Goal: Task Accomplishment & Management: Use online tool/utility

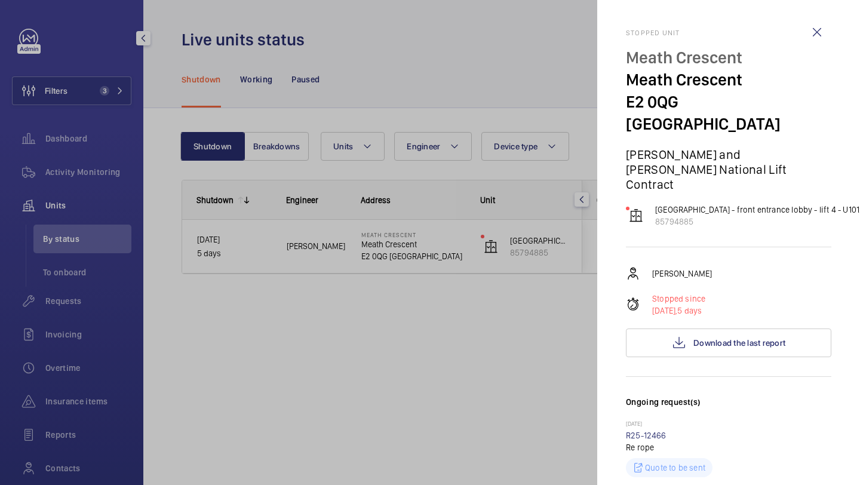
click at [88, 69] on div at bounding box center [430, 242] width 860 height 485
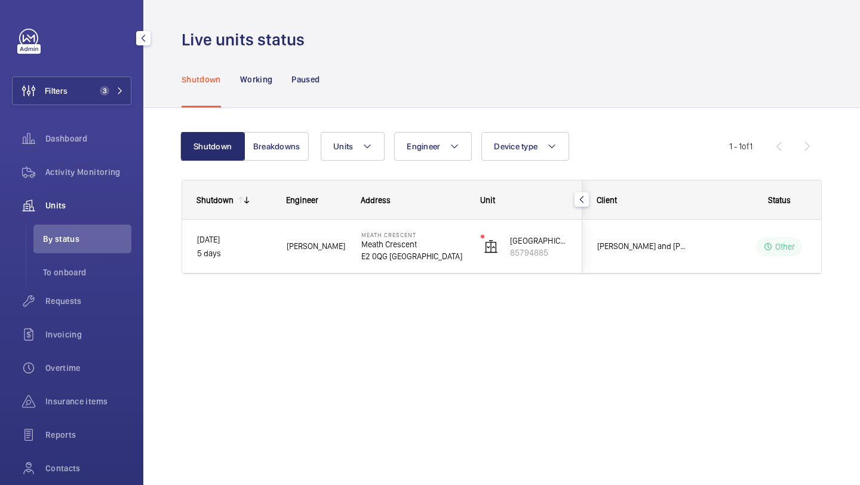
click at [72, 94] on mat-sidenav-container "Filters 3 Dashboard Activity Monitoring Units By status To onboard Requests Inv…" at bounding box center [430, 242] width 860 height 485
click at [72, 94] on button "Filters 3" at bounding box center [71, 90] width 119 height 29
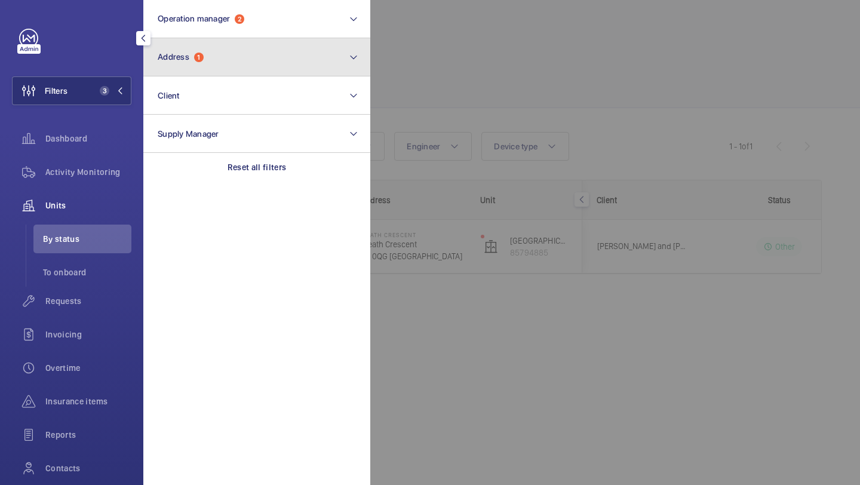
click at [164, 63] on button "Address 1" at bounding box center [256, 57] width 227 height 38
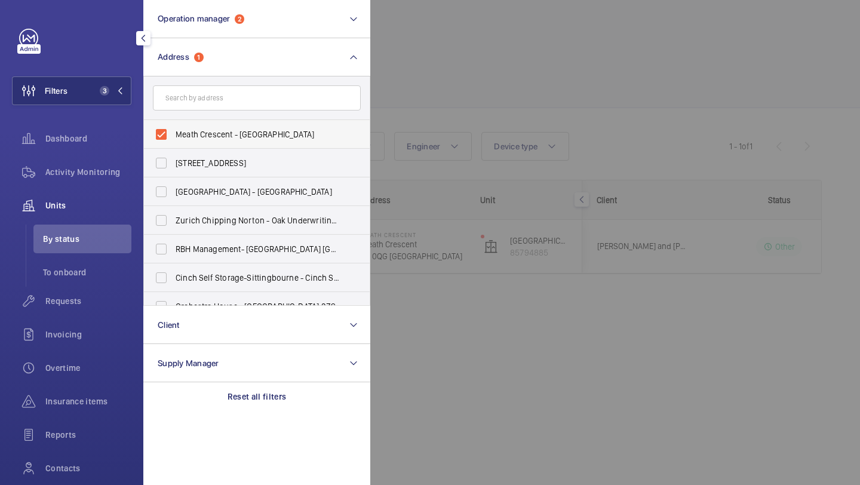
click at [174, 125] on label "Meath Crescent - Meath Crescent, LONDON E2 0QG" at bounding box center [248, 134] width 208 height 29
click at [173, 125] on input "Meath Crescent - Meath Crescent, LONDON E2 0QG" at bounding box center [161, 134] width 24 height 24
checkbox input "false"
click at [195, 85] on input "text" at bounding box center [257, 97] width 208 height 25
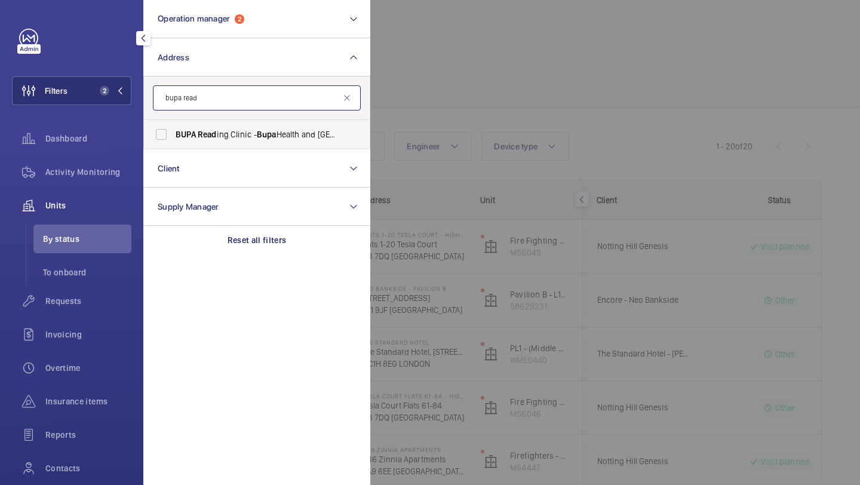
type input "bupa read"
click at [233, 125] on label "BUPA Read ing Clinic - Bupa Health and Dental Centre - Read ing, READ ING RG1 5…" at bounding box center [248, 134] width 208 height 29
click at [173, 125] on input "BUPA Read ing Clinic - Bupa Health and Dental Centre - Read ing, READ ING RG1 5…" at bounding box center [161, 134] width 24 height 24
checkbox input "true"
click at [481, 77] on div at bounding box center [800, 242] width 860 height 485
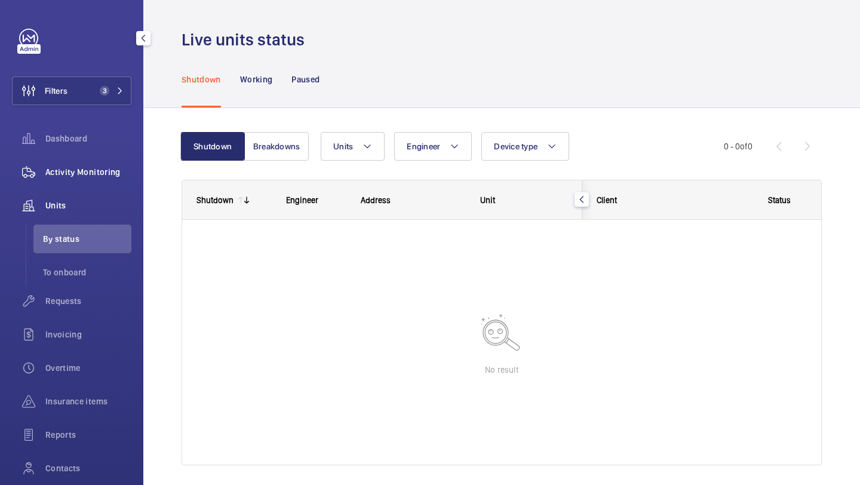
click at [93, 175] on span "Activity Monitoring" at bounding box center [88, 172] width 86 height 12
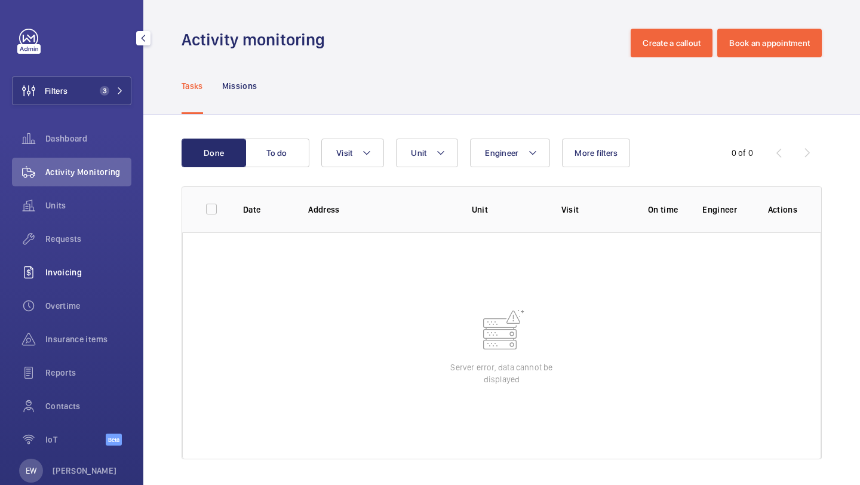
click at [116, 277] on span "Invoicing" at bounding box center [88, 272] width 86 height 12
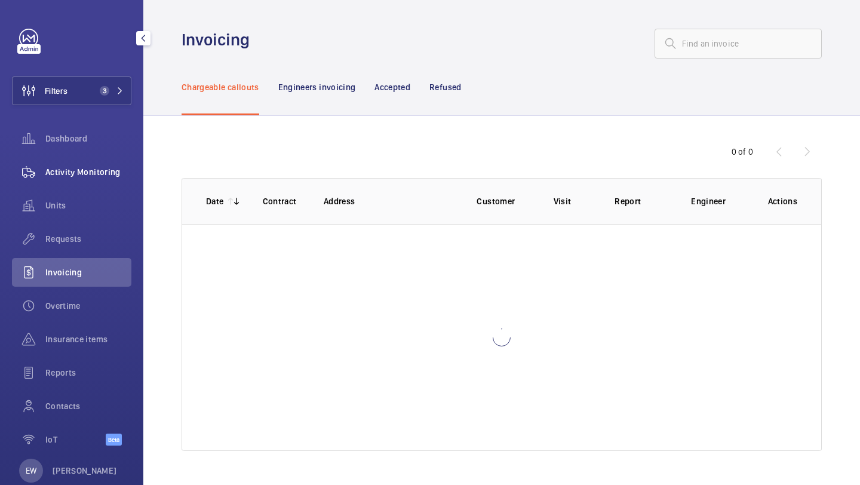
click at [103, 171] on span "Activity Monitoring" at bounding box center [88, 172] width 86 height 12
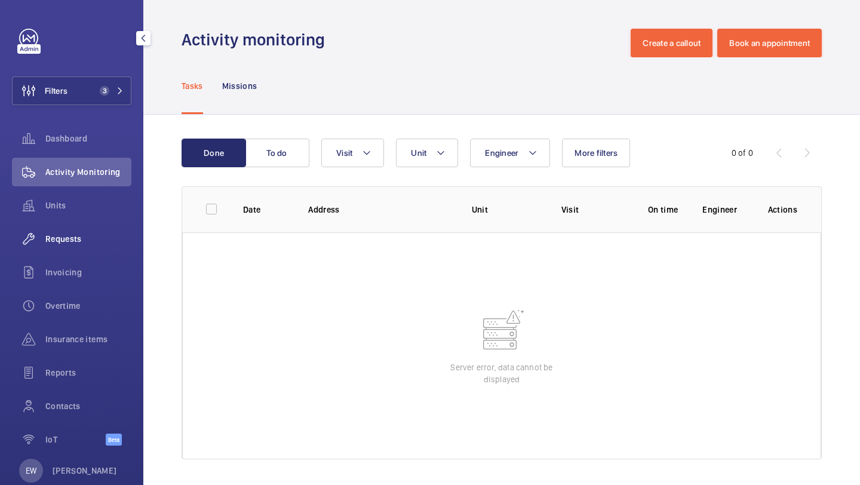
click at [70, 251] on div "Requests" at bounding box center [71, 239] width 119 height 29
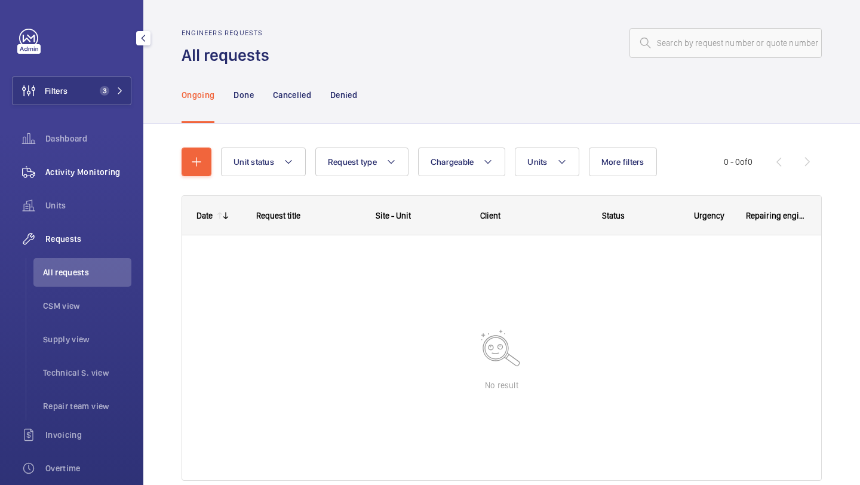
click at [88, 171] on span "Activity Monitoring" at bounding box center [88, 172] width 86 height 12
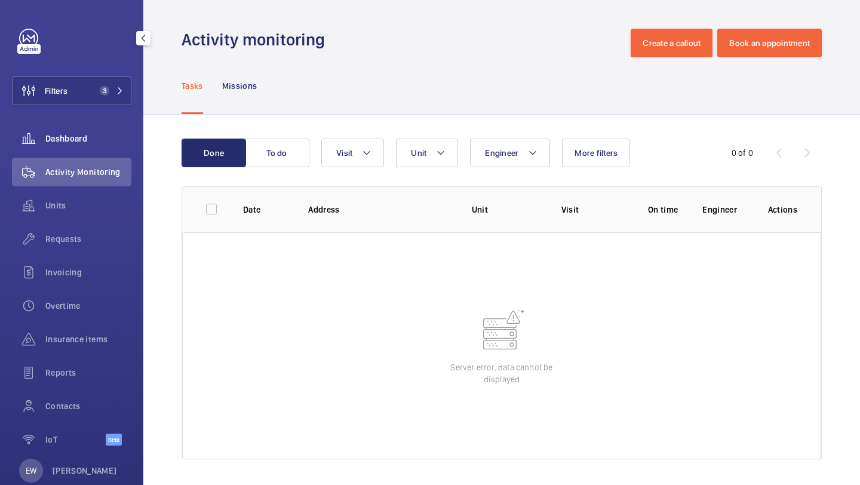
click at [84, 139] on span "Dashboard" at bounding box center [88, 139] width 86 height 12
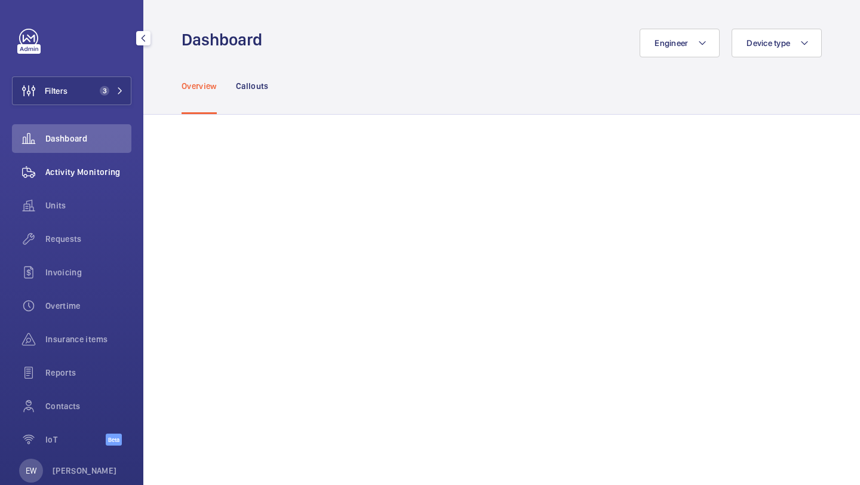
click at [76, 169] on span "Activity Monitoring" at bounding box center [88, 172] width 86 height 12
click at [91, 97] on button "Filters" at bounding box center [71, 90] width 119 height 29
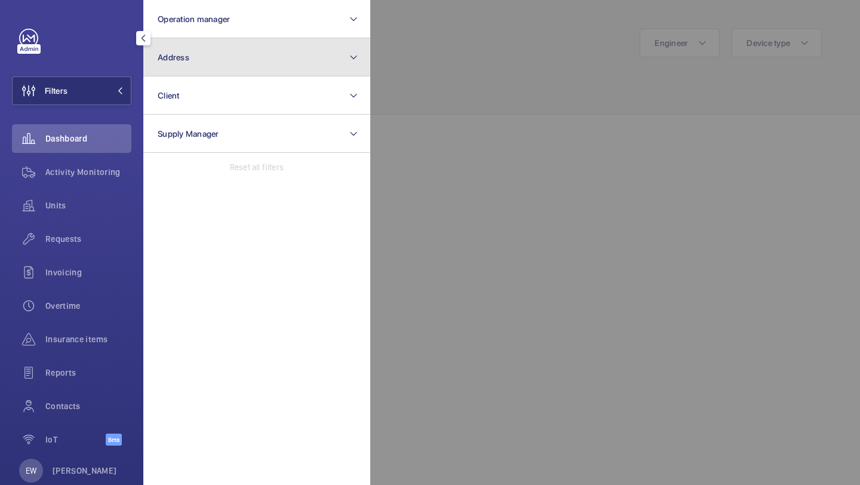
click at [177, 53] on span "Address" at bounding box center [174, 58] width 32 height 10
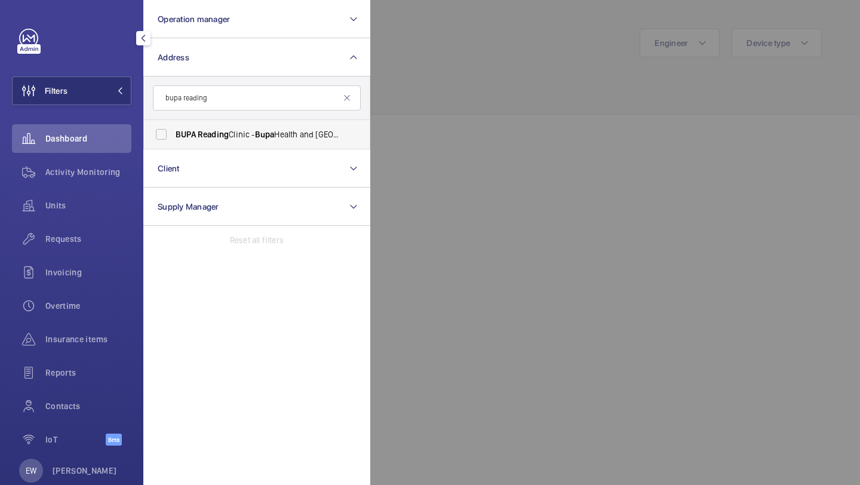
type input "bupa reading"
click at [201, 134] on span "Reading" at bounding box center [213, 135] width 31 height 10
click at [173, 134] on input "BUPA Reading Clinic - Bupa Health and Dental Centre - [GEOGRAPHIC_DATA] 5AS" at bounding box center [161, 134] width 24 height 24
checkbox input "true"
click at [94, 201] on span "Units" at bounding box center [88, 206] width 86 height 12
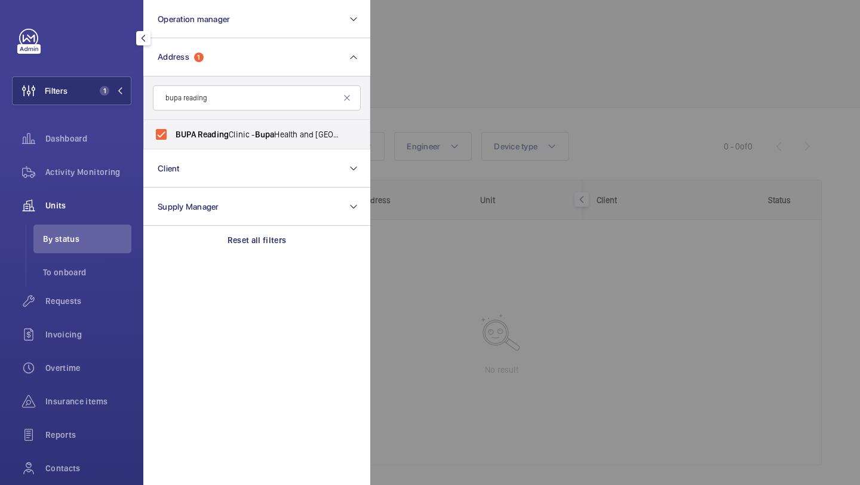
click at [569, 88] on div at bounding box center [800, 242] width 860 height 485
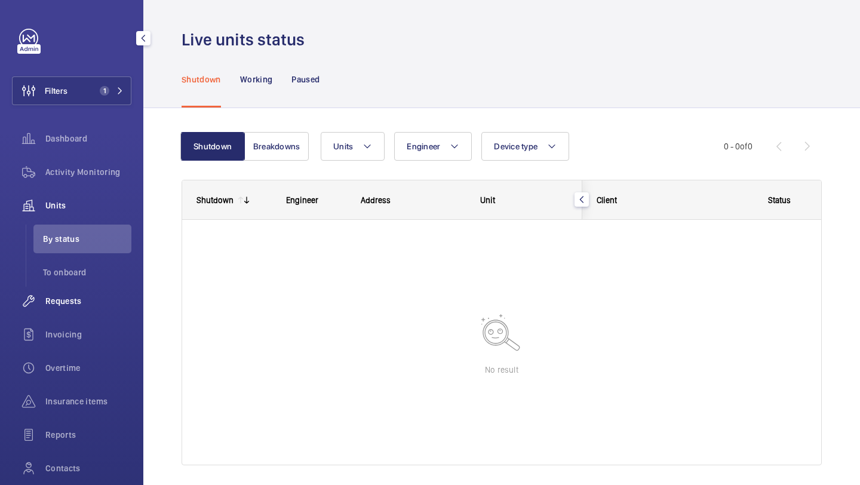
click at [93, 314] on div "Requests" at bounding box center [71, 301] width 119 height 29
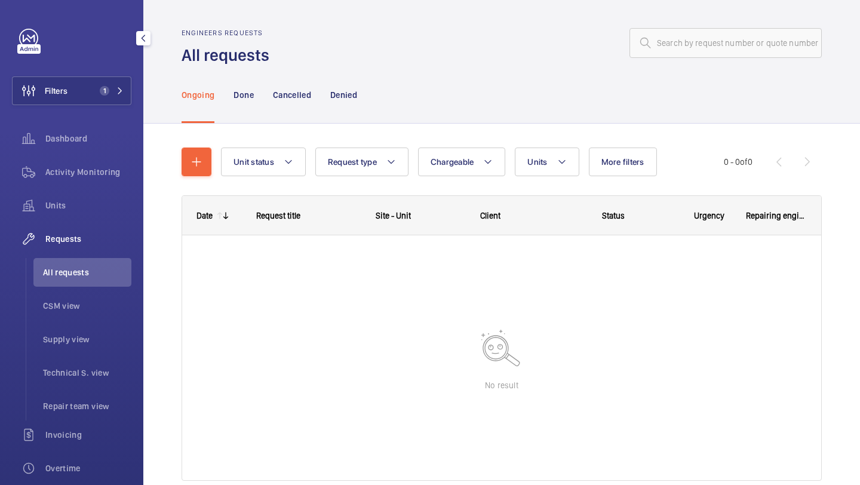
click at [81, 274] on span "All requests" at bounding box center [87, 272] width 88 height 12
click at [81, 309] on span "CSM view" at bounding box center [87, 306] width 88 height 12
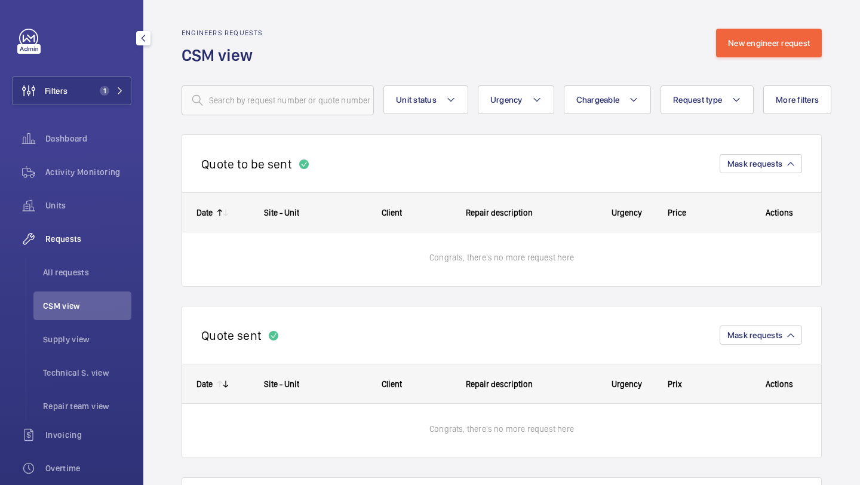
click at [69, 356] on ul "All requests CSM view Supply view Technical S. view Repair team view" at bounding box center [79, 339] width 106 height 162
click at [59, 372] on span "Technical S. view" at bounding box center [87, 373] width 88 height 12
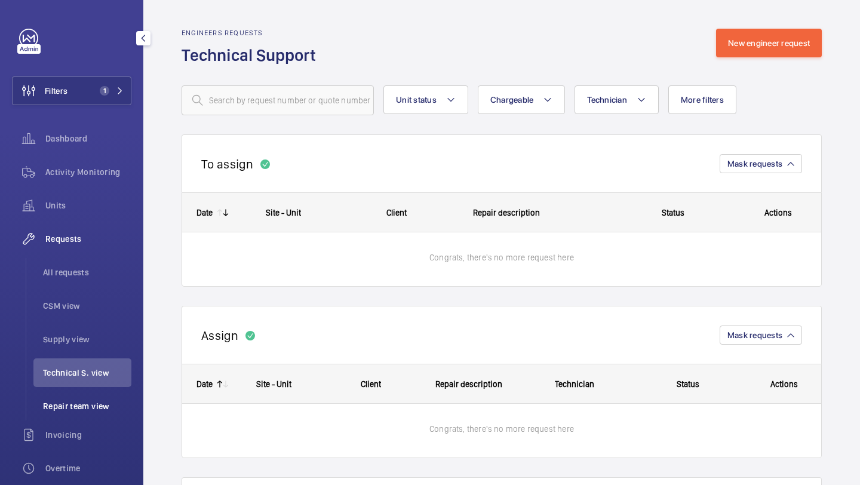
click at [61, 397] on li "Repair team view" at bounding box center [82, 406] width 98 height 29
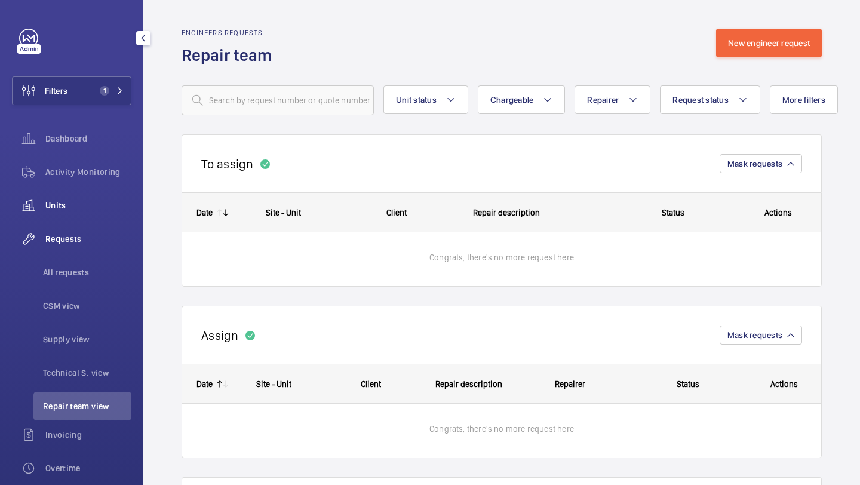
click at [96, 202] on span "Units" at bounding box center [88, 206] width 86 height 12
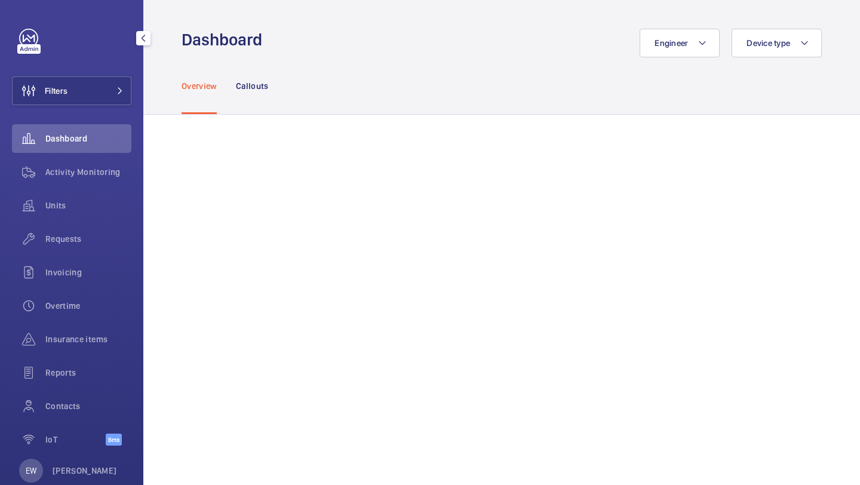
click at [122, 187] on div "Activity Monitoring" at bounding box center [71, 174] width 119 height 33
click at [98, 210] on span "Units" at bounding box center [88, 206] width 86 height 12
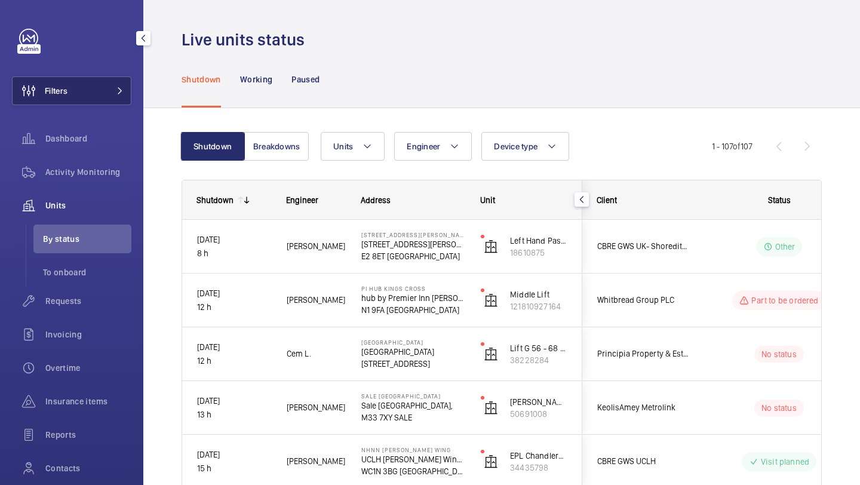
click at [99, 77] on button "Filters" at bounding box center [71, 90] width 119 height 29
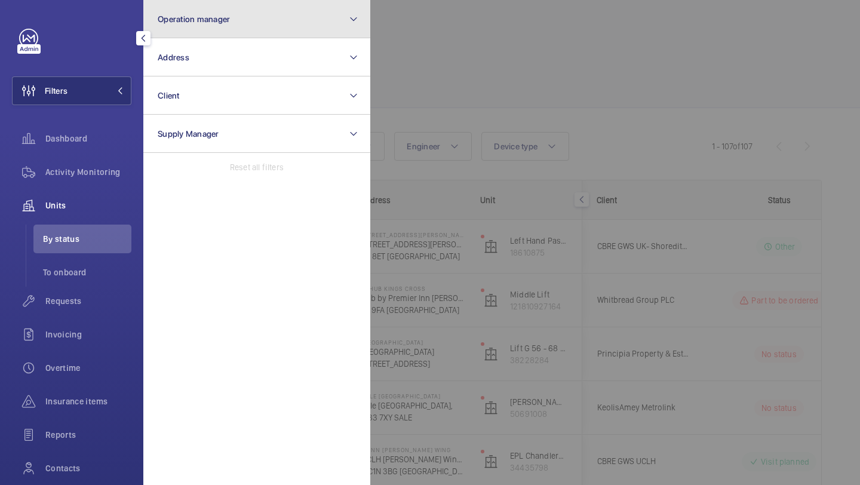
click at [222, 20] on span "Operation manager" at bounding box center [194, 19] width 72 height 10
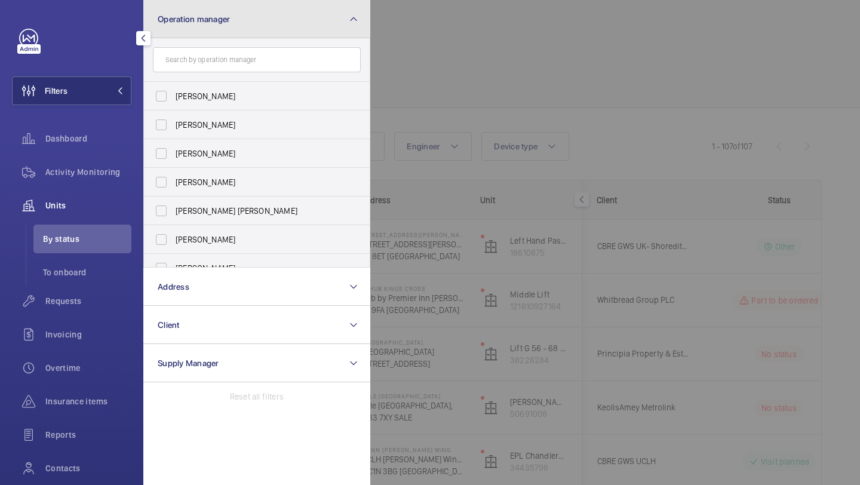
click at [222, 20] on span "Operation manager" at bounding box center [194, 19] width 72 height 10
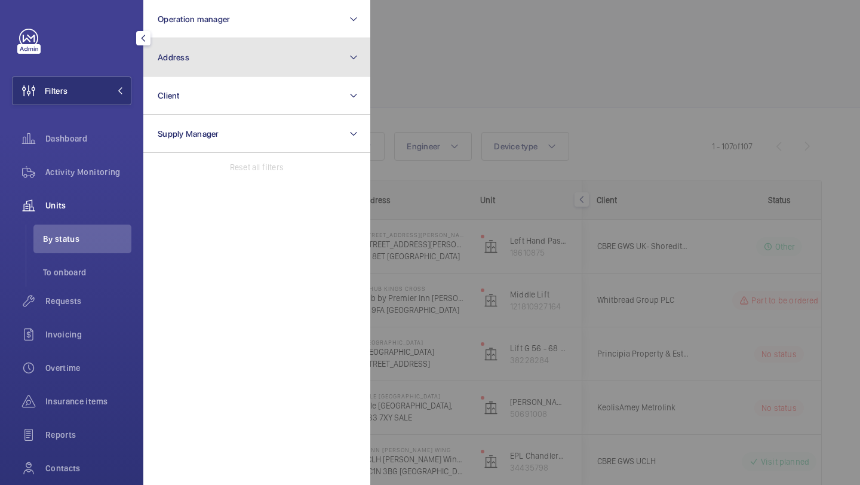
click at [210, 54] on button "Address" at bounding box center [256, 57] width 227 height 38
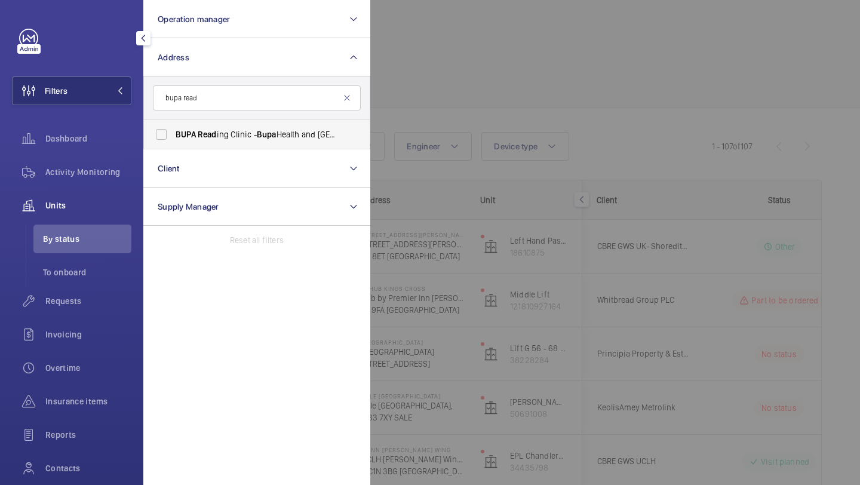
type input "bupa read"
click at [287, 121] on label "BUPA Read ing Clinic - Bupa Health and Dental Centre - Read ing, READ ING RG1 5…" at bounding box center [248, 134] width 208 height 29
click at [173, 122] on input "BUPA Read ing Clinic - Bupa Health and Dental Centre - Read ing, READ ING RG1 5…" at bounding box center [161, 134] width 24 height 24
checkbox input "true"
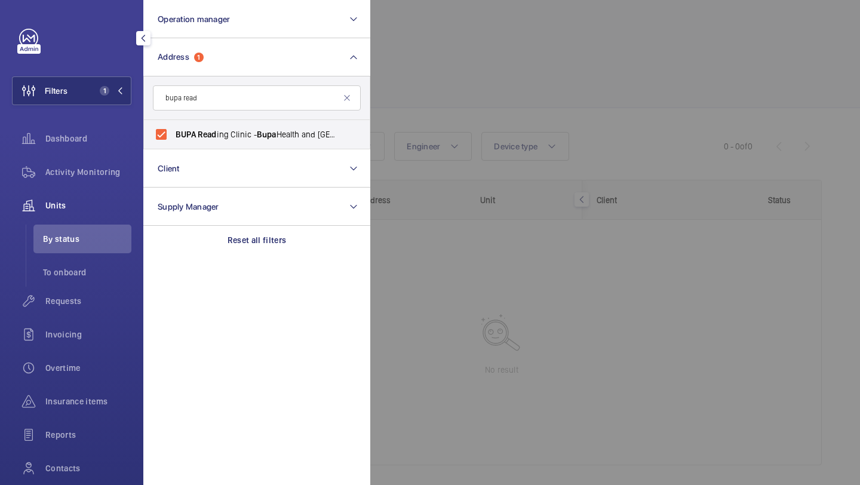
click at [481, 76] on div at bounding box center [800, 242] width 860 height 485
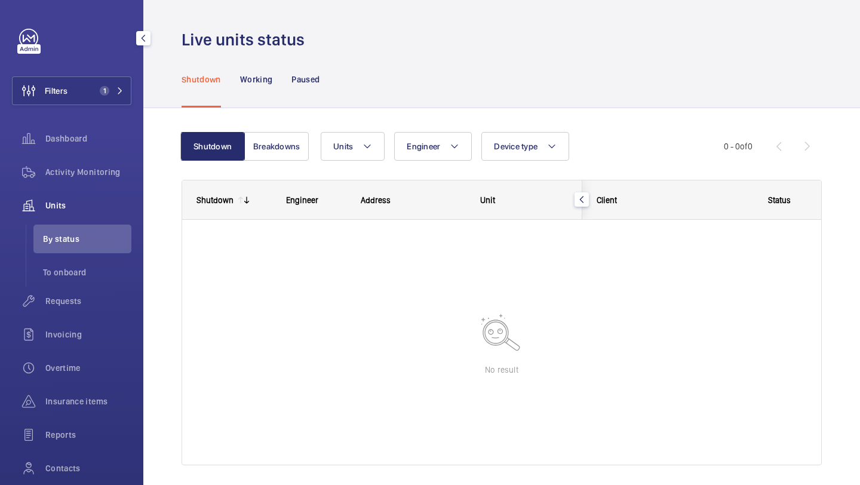
click at [18, 318] on div "Requests" at bounding box center [71, 303] width 119 height 33
click at [31, 307] on wm-front-icon-button at bounding box center [28, 301] width 33 height 29
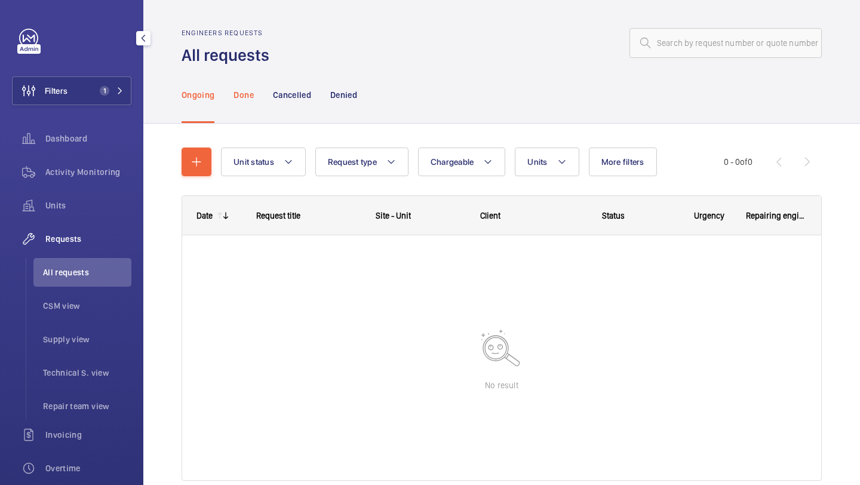
click at [246, 97] on p "Done" at bounding box center [244, 95] width 20 height 12
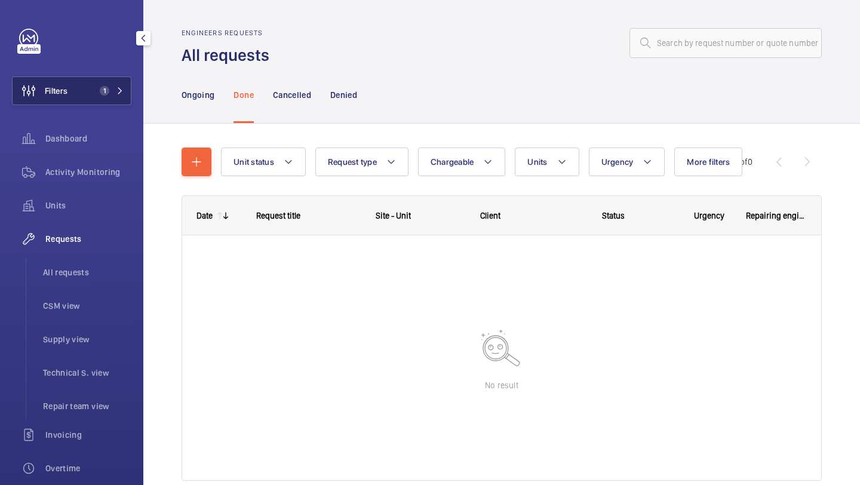
click at [117, 91] on mat-icon at bounding box center [119, 90] width 7 height 7
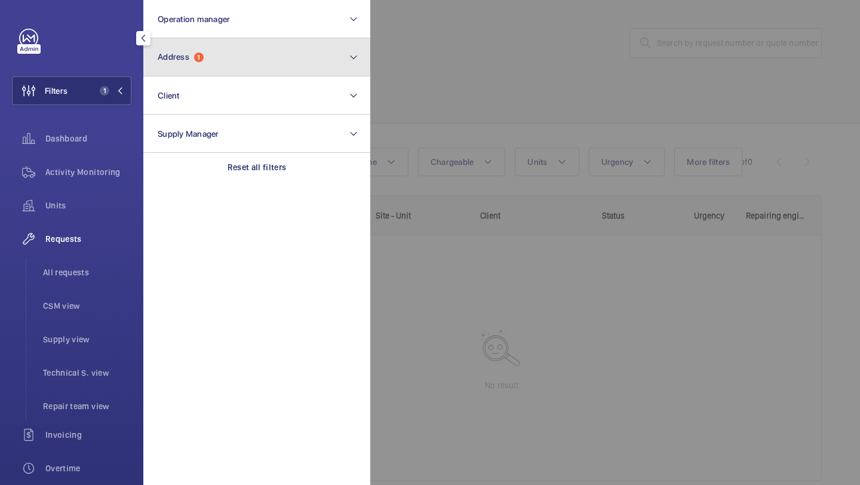
click at [204, 57] on span "1" at bounding box center [199, 58] width 10 height 10
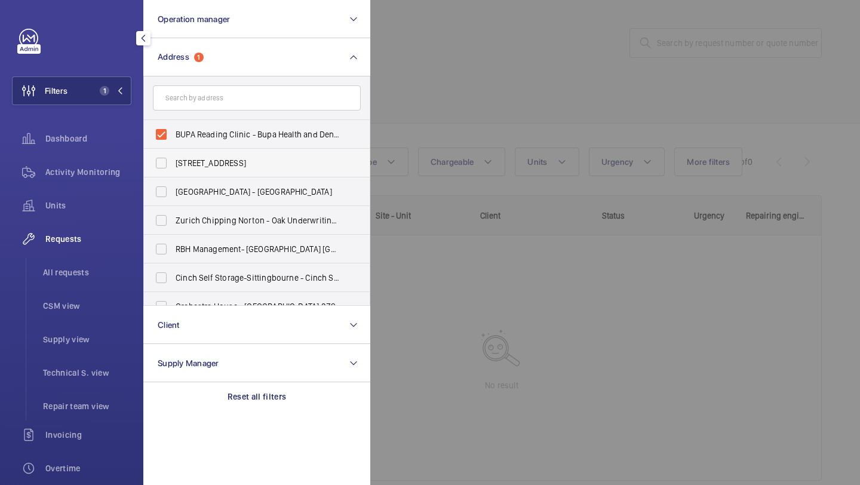
click at [208, 165] on span "57 Clerkenwell Road - 57 Clerkenwell Rd, LONDON EC1M 5NG" at bounding box center [258, 163] width 164 height 12
click at [173, 165] on input "57 Clerkenwell Road - 57 Clerkenwell Rd, LONDON EC1M 5NG" at bounding box center [161, 163] width 24 height 24
click at [271, 165] on span "57 Clerkenwell Road - 57 Clerkenwell Rd, LONDON EC1M 5NG" at bounding box center [258, 163] width 164 height 12
click at [173, 165] on input "57 Clerkenwell Road - 57 Clerkenwell Rd, LONDON EC1M 5NG" at bounding box center [161, 163] width 24 height 24
checkbox input "false"
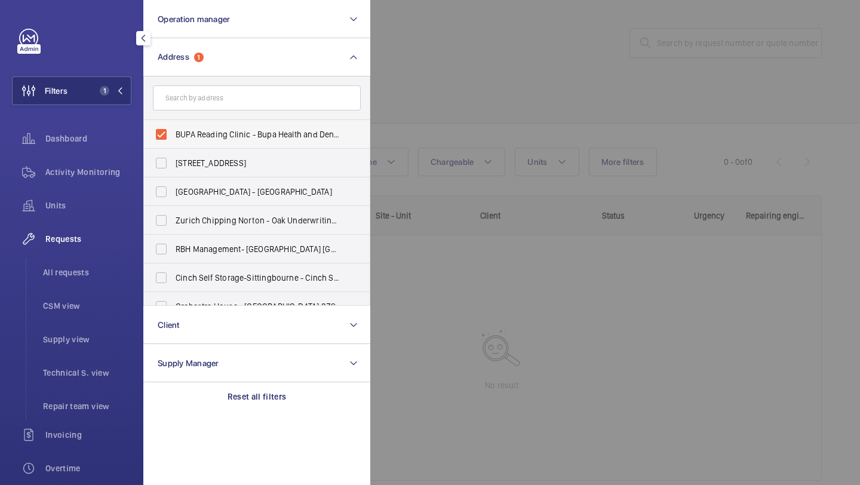
click at [269, 137] on span "BUPA Reading Clinic - Bupa Health and Dental Centre - Reading, READING RG1 5AS" at bounding box center [258, 134] width 164 height 12
click at [173, 137] on input "BUPA Reading Clinic - Bupa Health and Dental Centre - Reading, READING RG1 5AS" at bounding box center [161, 134] width 24 height 24
checkbox input "false"
click at [269, 105] on input "text" at bounding box center [257, 97] width 208 height 25
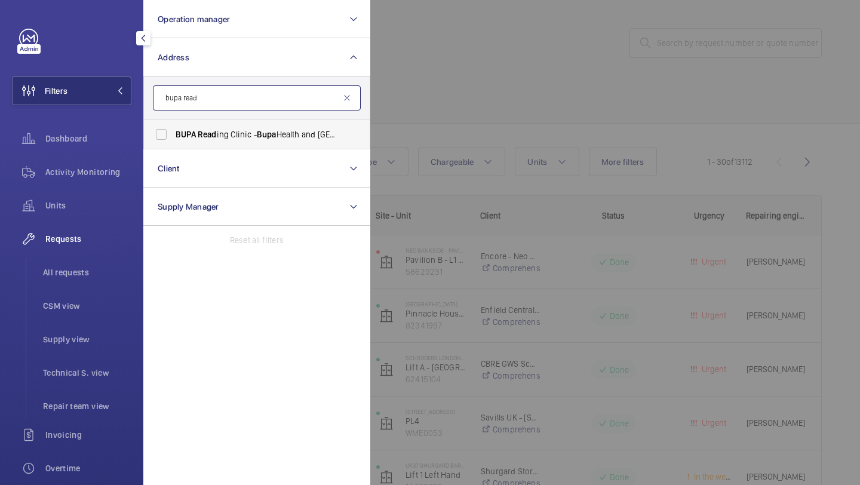
type input "bupa read"
click at [288, 132] on span "BUPA Read ing Clinic - Bupa Health and Dental Centre - Read ing, READ ING RG1 5…" at bounding box center [258, 134] width 164 height 12
click at [173, 132] on input "BUPA Read ing Clinic - Bupa Health and Dental Centre - Read ing, READ ING RG1 5…" at bounding box center [161, 134] width 24 height 24
checkbox input "true"
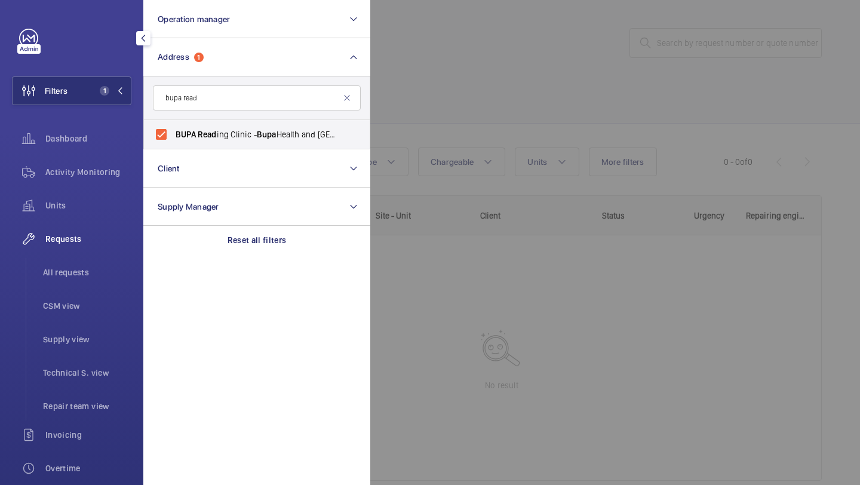
click at [526, 106] on div at bounding box center [800, 242] width 860 height 485
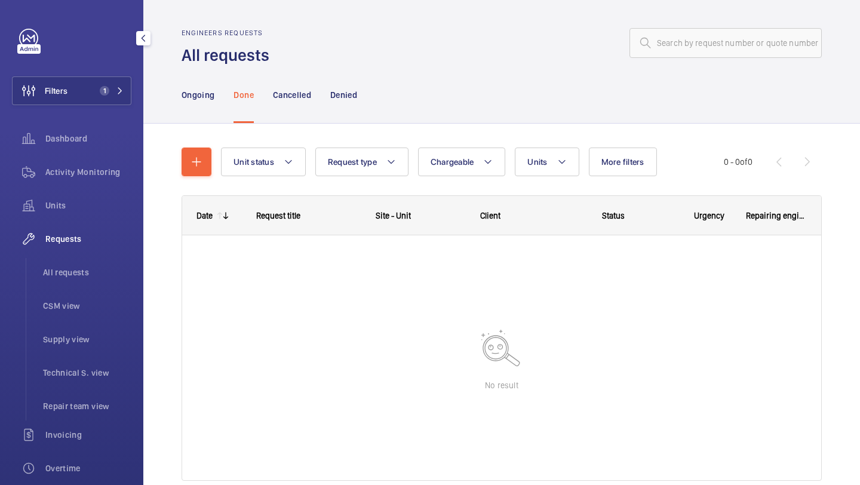
click at [86, 187] on div "Activity Monitoring" at bounding box center [71, 174] width 119 height 33
click at [89, 181] on div "Activity Monitoring" at bounding box center [71, 172] width 119 height 29
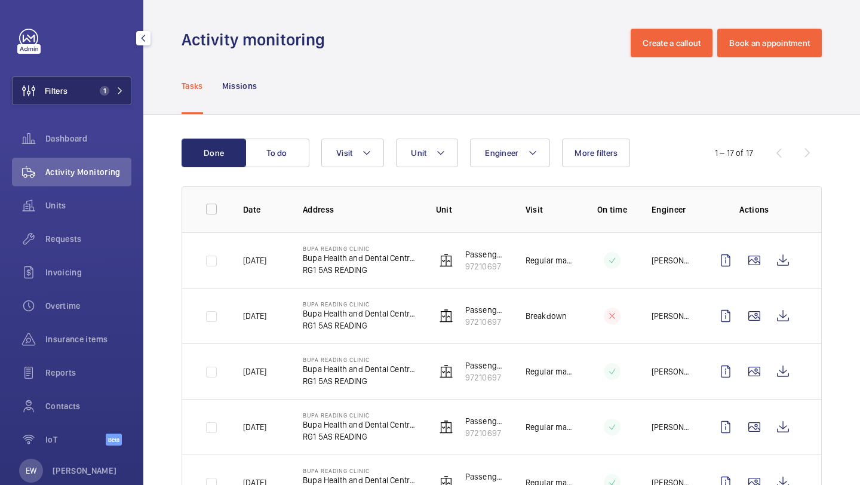
click at [90, 85] on button "Filters 1" at bounding box center [71, 90] width 119 height 29
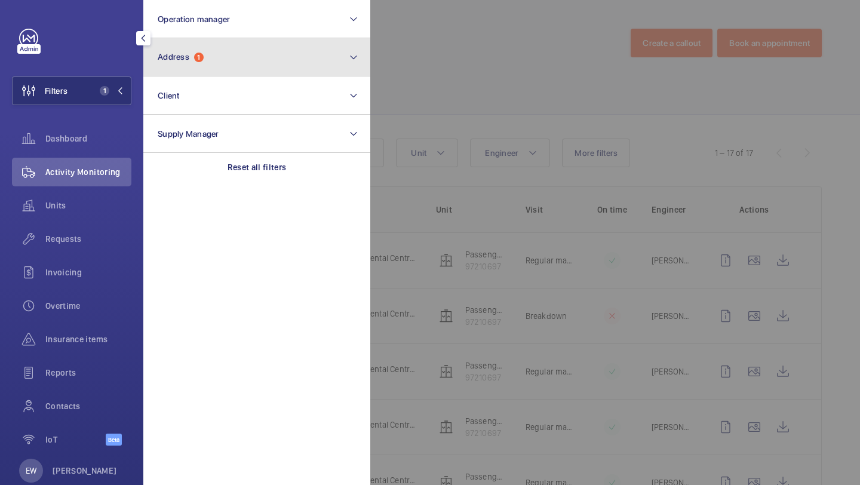
click at [199, 62] on button "Address 1" at bounding box center [256, 57] width 227 height 38
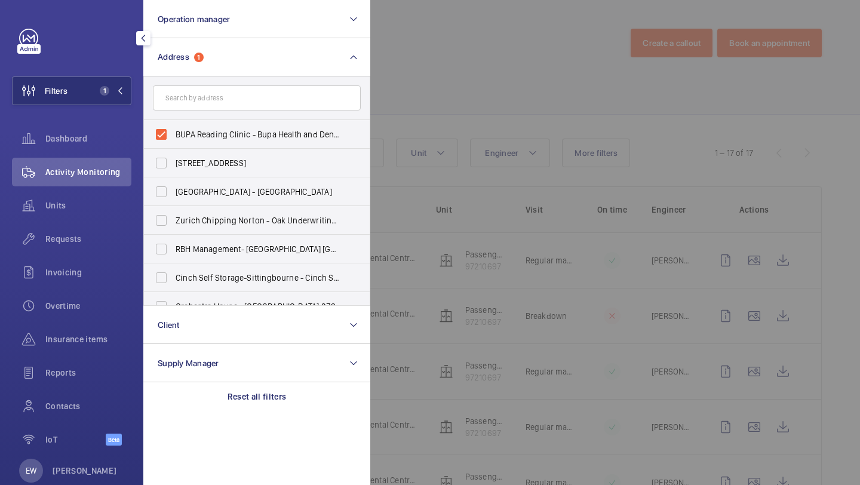
click at [432, 105] on div at bounding box center [800, 242] width 860 height 485
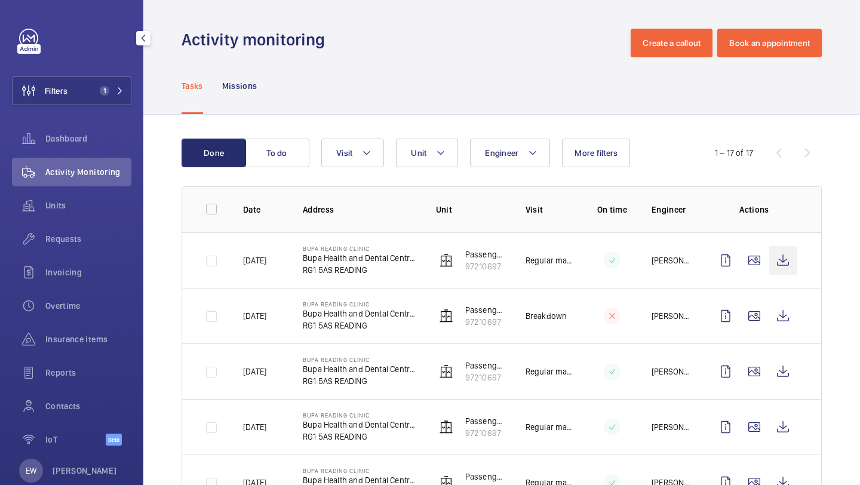
click at [781, 265] on wm-front-icon-button at bounding box center [783, 260] width 29 height 29
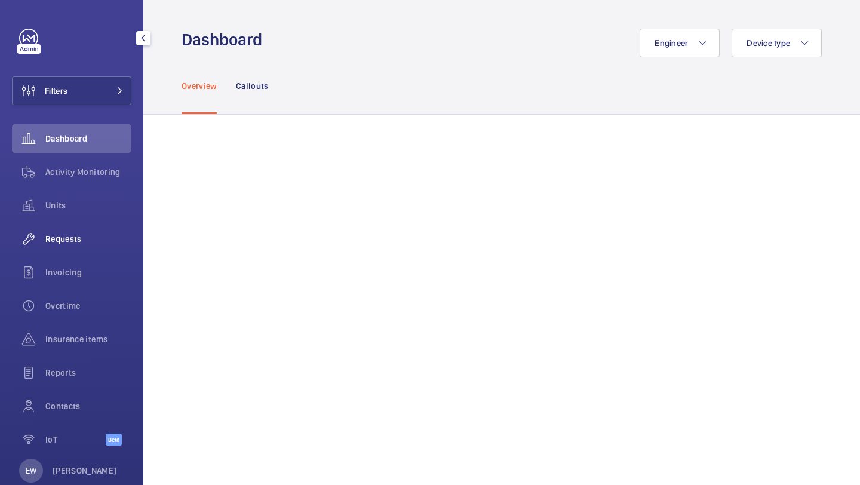
click at [84, 231] on div "Requests" at bounding box center [71, 239] width 119 height 29
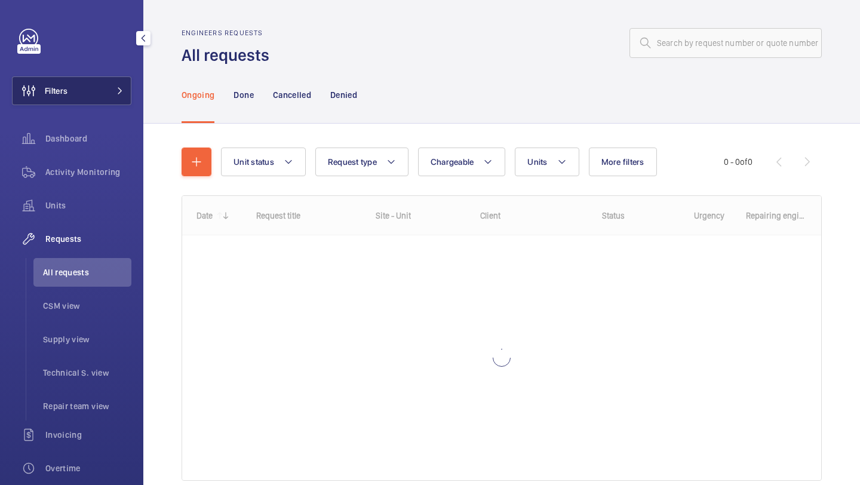
click at [107, 96] on button "Filters" at bounding box center [71, 90] width 119 height 29
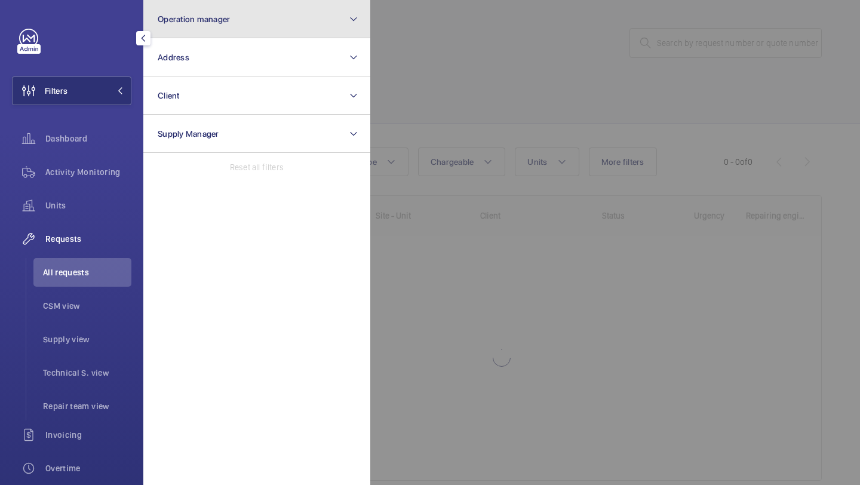
click at [191, 27] on button "Operation manager" at bounding box center [256, 19] width 227 height 38
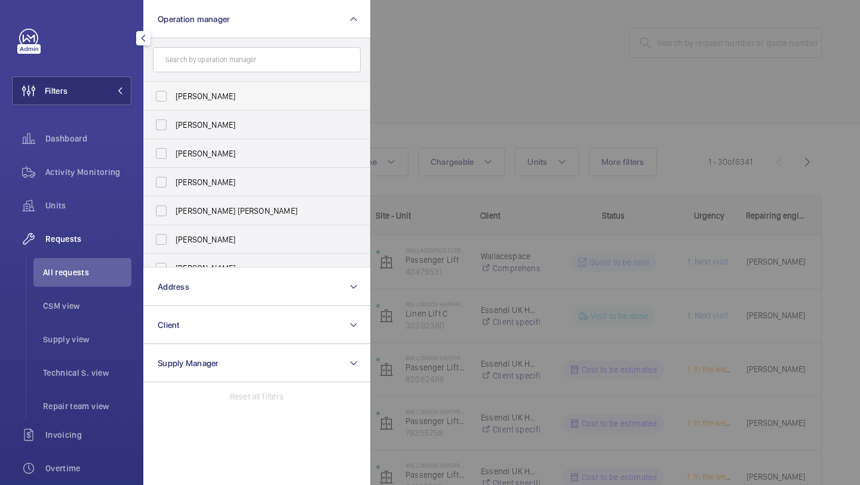
click at [185, 90] on label "[PERSON_NAME]" at bounding box center [248, 96] width 208 height 29
click at [173, 90] on input "[PERSON_NAME]" at bounding box center [161, 96] width 24 height 24
checkbox input "true"
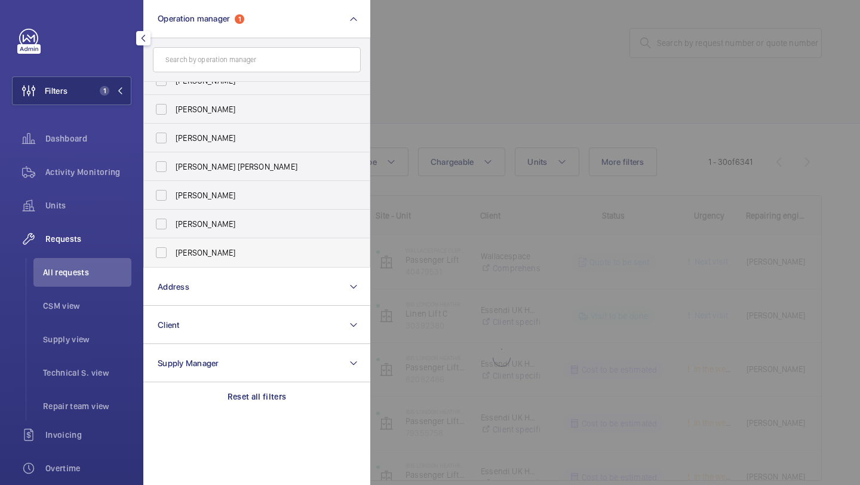
click at [207, 264] on label "[PERSON_NAME]" at bounding box center [248, 252] width 208 height 29
click at [173, 264] on input "[PERSON_NAME]" at bounding box center [161, 253] width 24 height 24
checkbox input "true"
click at [480, 81] on div at bounding box center [800, 242] width 860 height 485
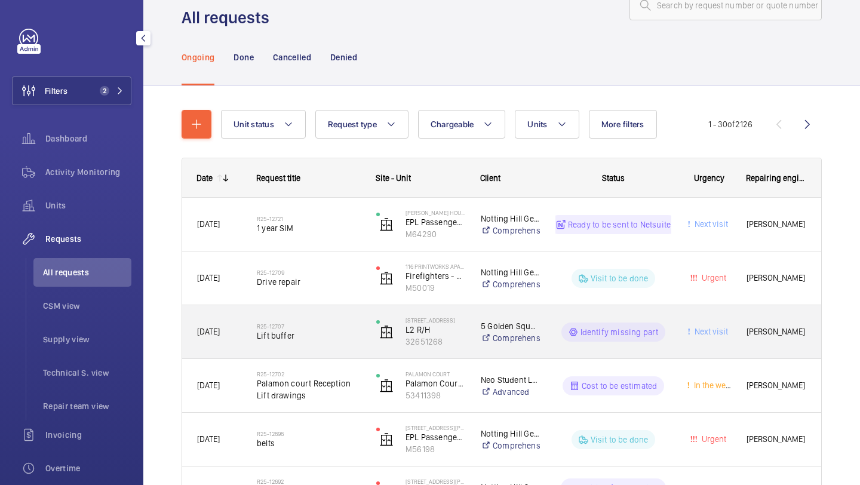
scroll to position [40, 0]
